Goal: Transaction & Acquisition: Purchase product/service

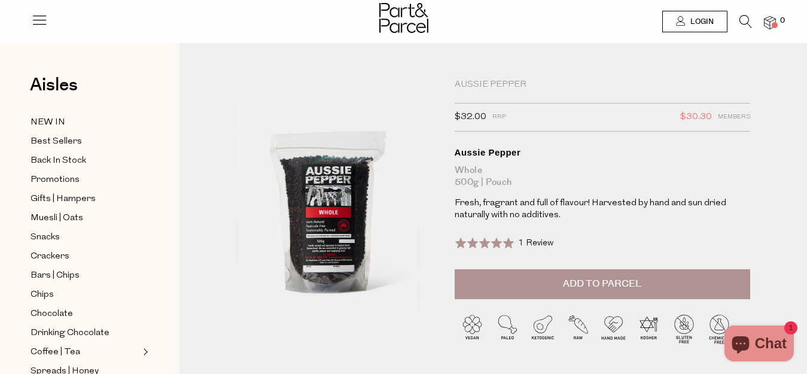
click at [601, 282] on span "Add to Parcel" at bounding box center [602, 284] width 78 height 14
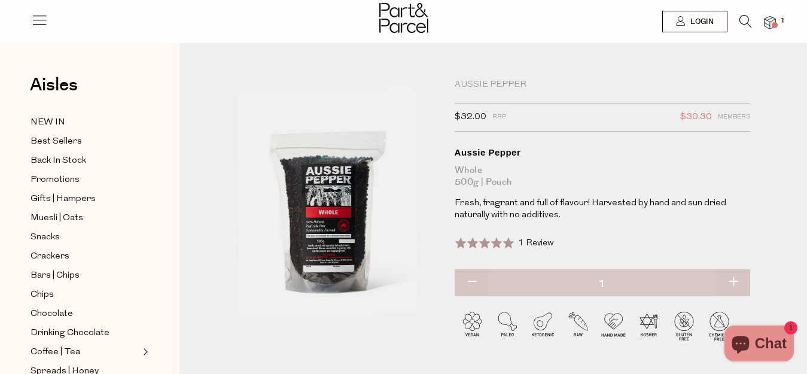
click at [774, 23] on span at bounding box center [775, 25] width 6 height 6
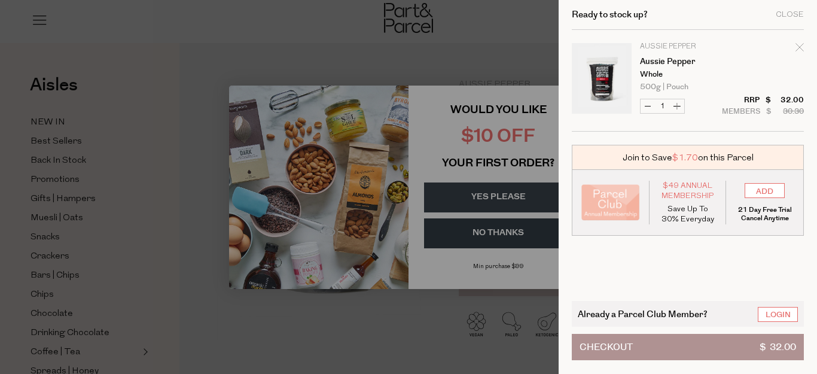
click at [428, 314] on div at bounding box center [408, 187] width 817 height 374
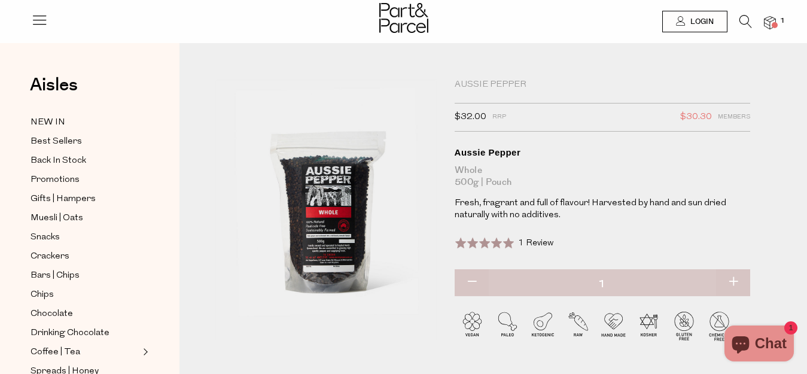
click at [776, 22] on span at bounding box center [775, 25] width 6 height 6
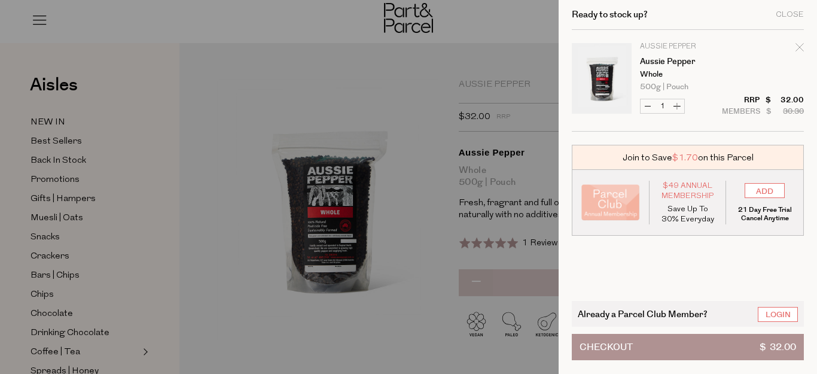
click at [637, 334] on button "Checkout $ 32.00" at bounding box center [688, 347] width 232 height 26
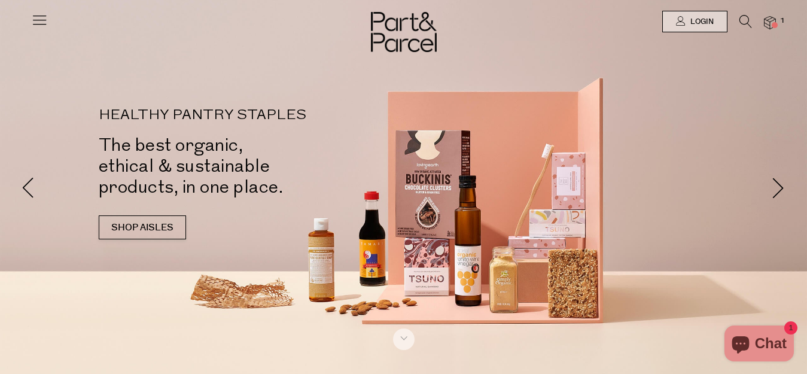
click at [768, 21] on img at bounding box center [770, 23] width 12 height 14
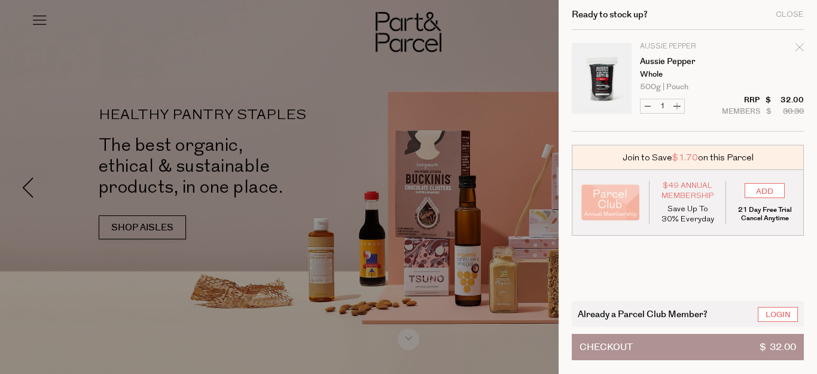
click at [679, 105] on button "Increase Aussie Pepper" at bounding box center [677, 106] width 14 height 14
type input "2"
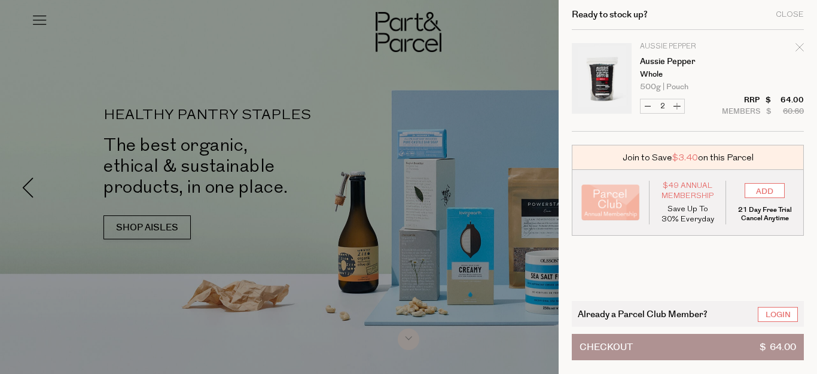
click at [679, 105] on button "Increase Aussie Pepper" at bounding box center [677, 106] width 14 height 14
type input "3"
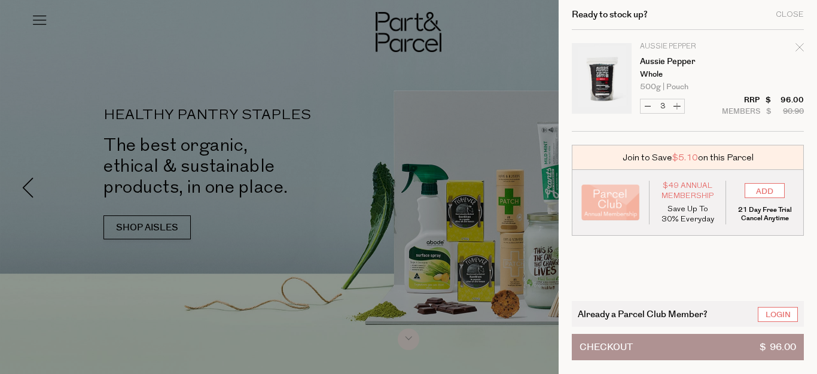
click at [679, 105] on button "Increase Aussie Pepper" at bounding box center [677, 106] width 14 height 14
type input "4"
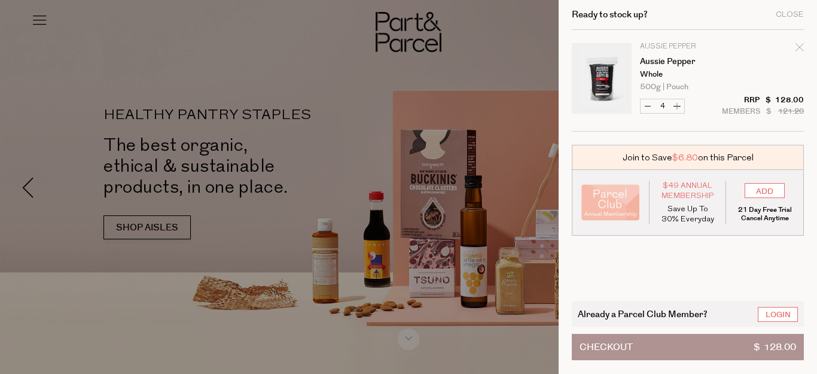
click at [679, 105] on button "Increase Aussie Pepper" at bounding box center [677, 106] width 14 height 14
type input "5"
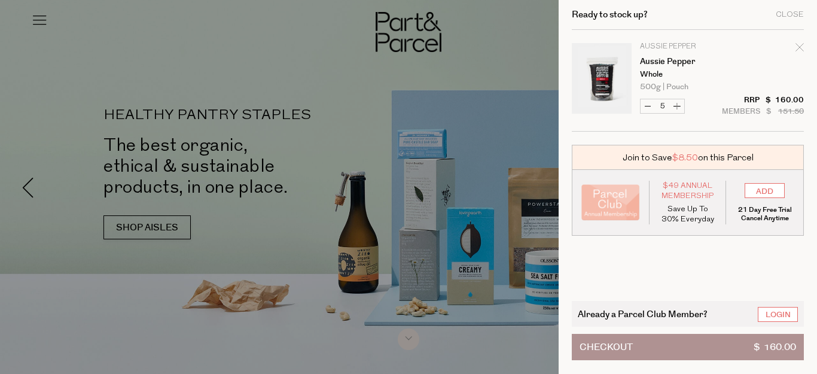
click at [679, 105] on button "Increase Aussie Pepper" at bounding box center [677, 106] width 14 height 14
type input "6"
click at [679, 105] on button "Increase Aussie Pepper" at bounding box center [677, 106] width 14 height 14
type input "7"
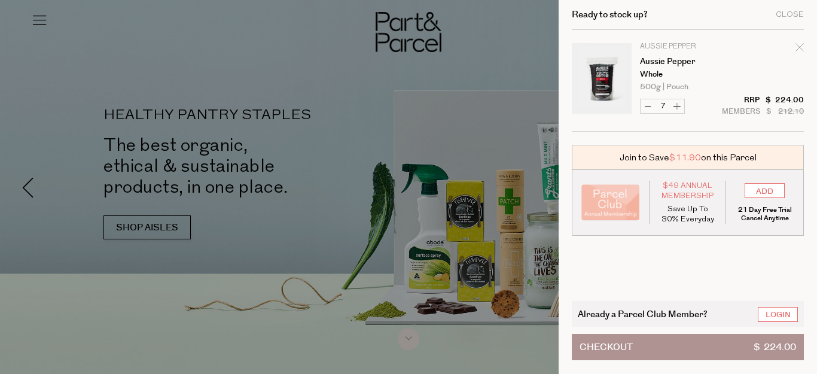
click at [679, 105] on button "Increase Aussie Pepper" at bounding box center [677, 106] width 14 height 14
type input "8"
click at [601, 335] on span "Checkout" at bounding box center [606, 347] width 53 height 25
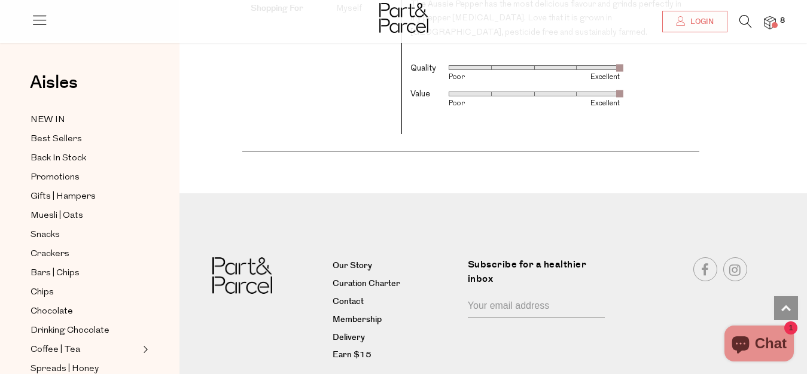
scroll to position [1559, 0]
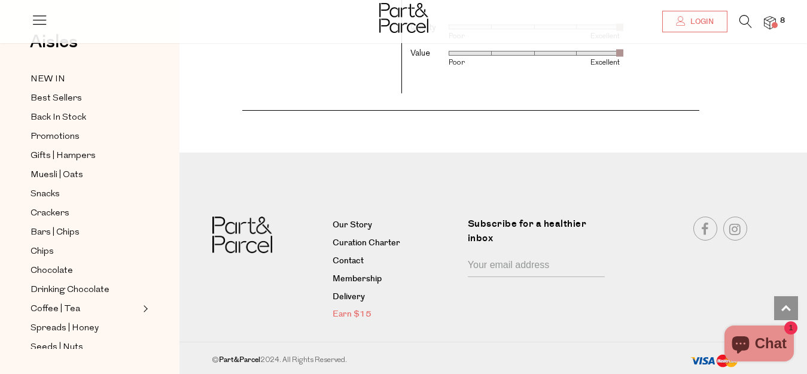
click at [354, 315] on link "Earn $15" at bounding box center [396, 315] width 126 height 14
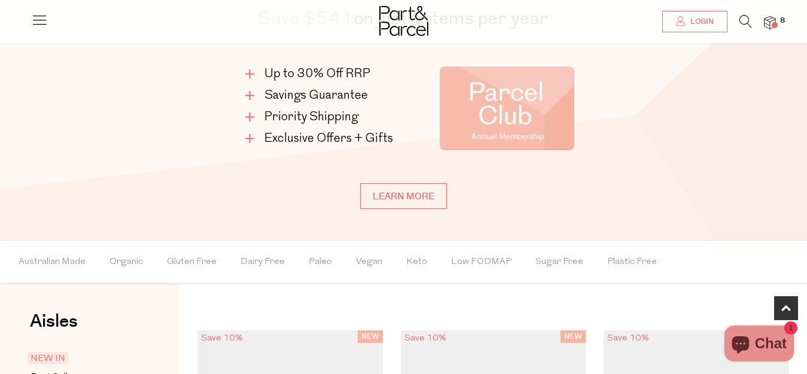
scroll to position [658, 0]
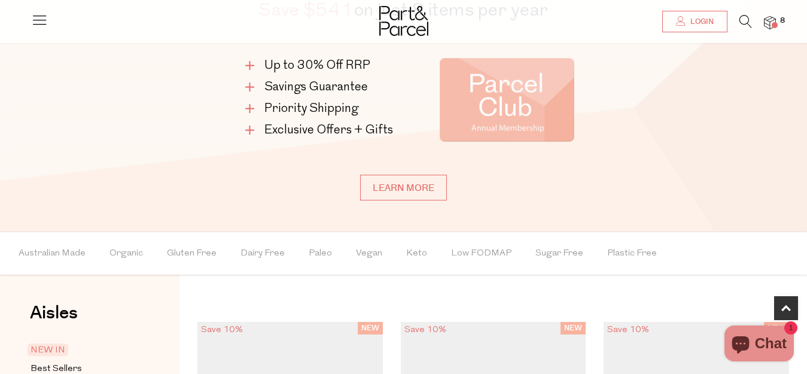
drag, startPoint x: 388, startPoint y: 186, endPoint x: 260, endPoint y: 187, distance: 127.5
click at [388, 186] on link "Learn more" at bounding box center [403, 188] width 87 height 26
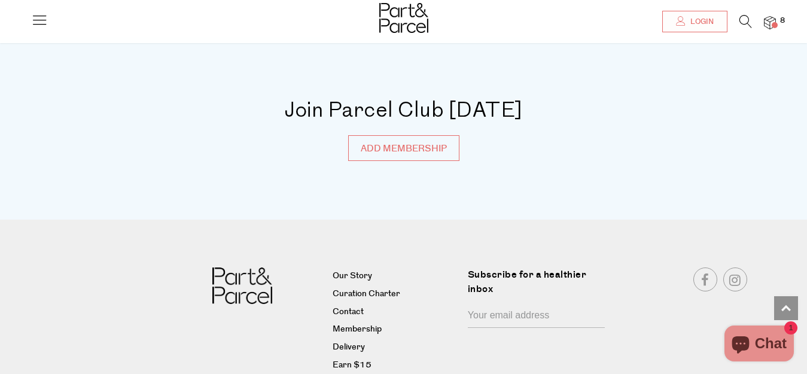
scroll to position [4201, 0]
